Goal: Information Seeking & Learning: Learn about a topic

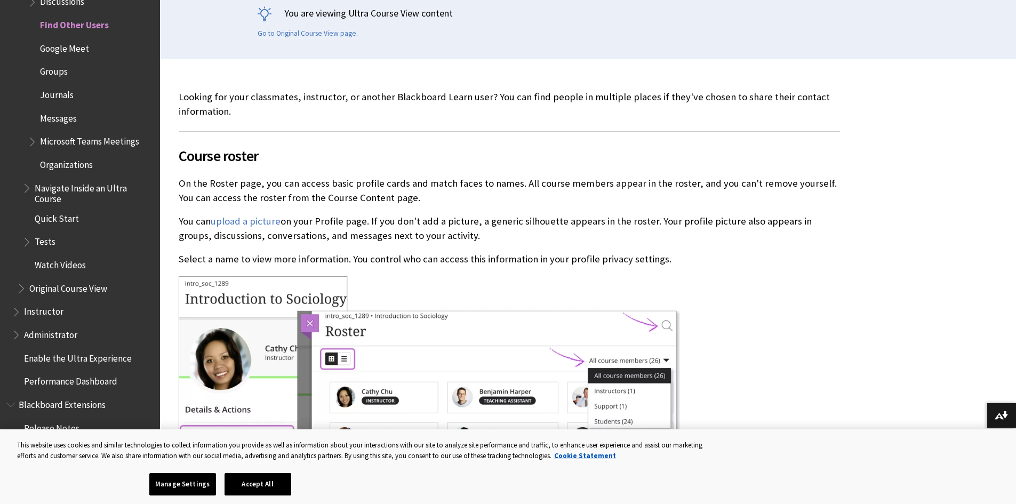
scroll to position [246, 0]
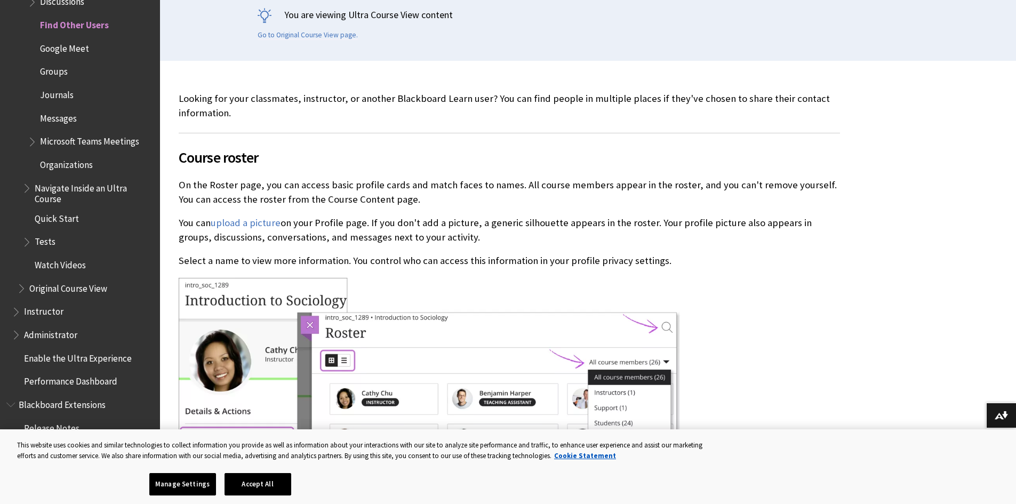
click at [251, 151] on span "Course roster" at bounding box center [510, 157] width 662 height 22
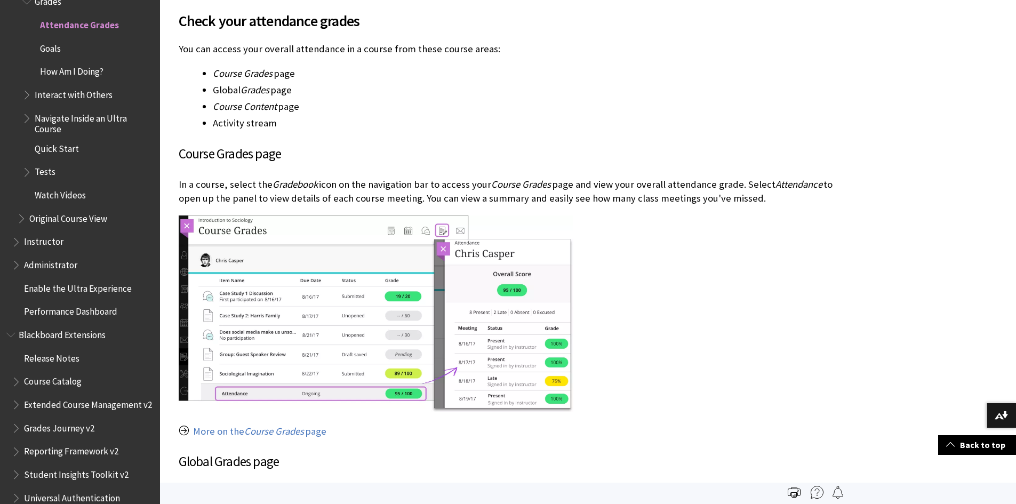
scroll to position [452, 0]
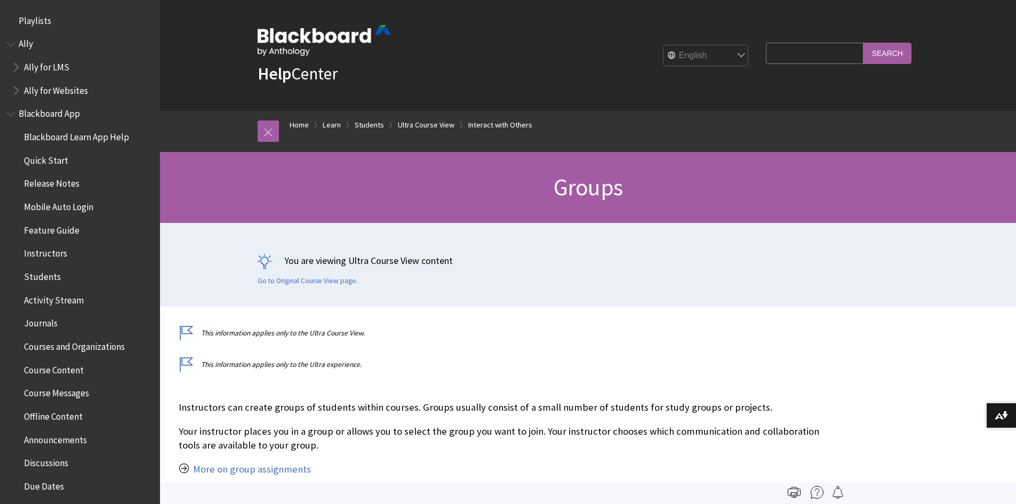
scroll to position [1524, 0]
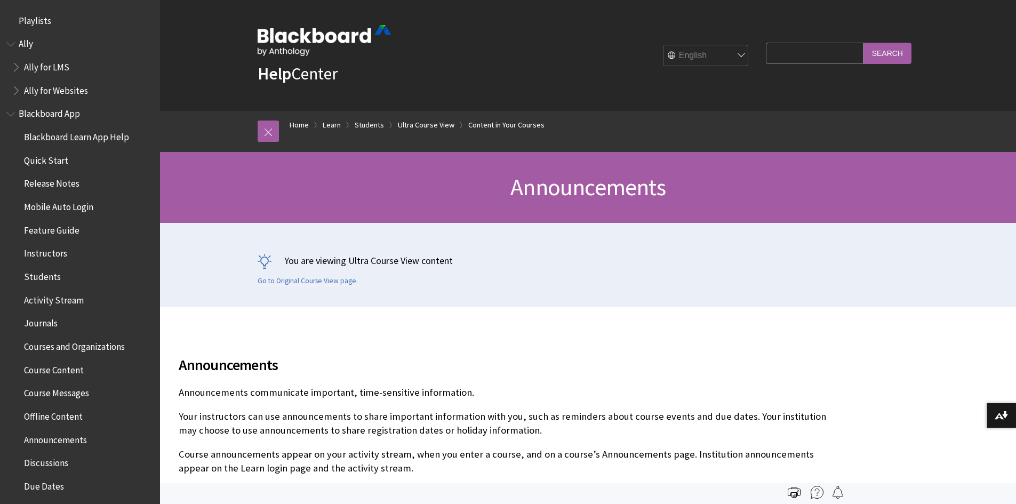
scroll to position [1385, 0]
